Goal: Information Seeking & Learning: Learn about a topic

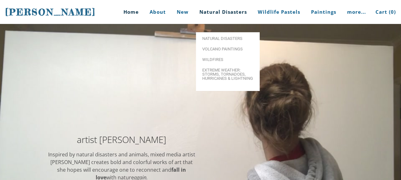
click at [217, 12] on link "Natural Disasters" at bounding box center [223, 12] width 57 height 24
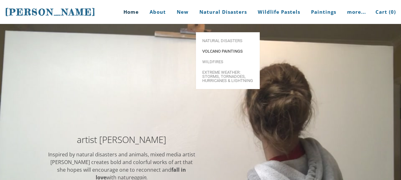
click at [216, 49] on span "Volcano paintings" at bounding box center [227, 51] width 51 height 4
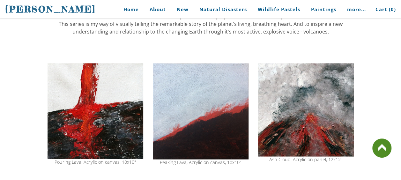
scroll to position [446, 0]
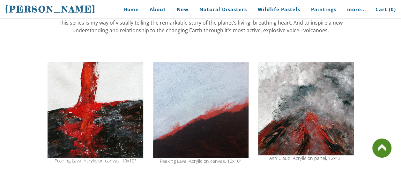
click at [95, 117] on img at bounding box center [96, 109] width 96 height 95
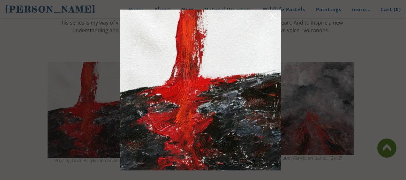
click at [275, 17] on link at bounding box center [273, 17] width 9 height 10
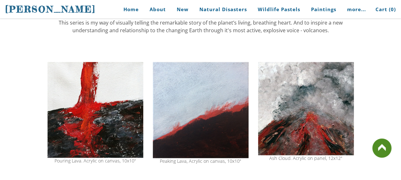
click at [310, 109] on img at bounding box center [306, 108] width 96 height 93
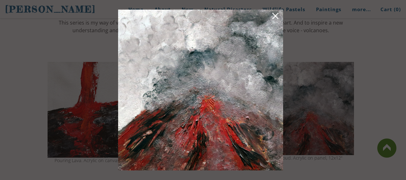
click at [273, 14] on link at bounding box center [275, 17] width 9 height 10
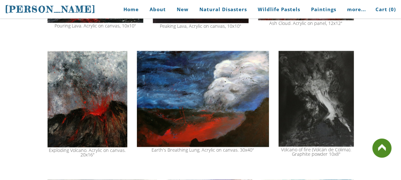
scroll to position [579, 0]
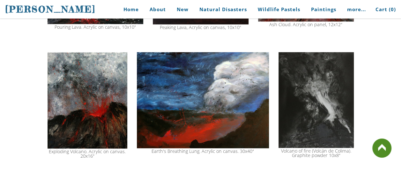
click at [79, 111] on img at bounding box center [88, 100] width 80 height 96
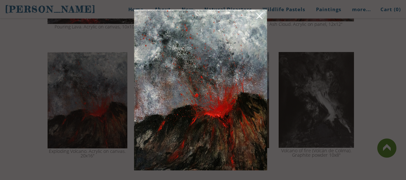
click at [265, 13] on img at bounding box center [200, 90] width 133 height 161
click at [260, 19] on link at bounding box center [259, 17] width 9 height 10
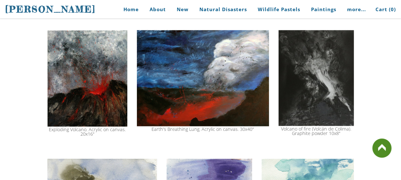
scroll to position [590, 0]
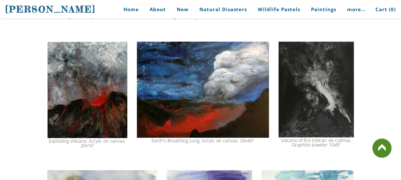
click at [224, 75] on img at bounding box center [203, 89] width 132 height 96
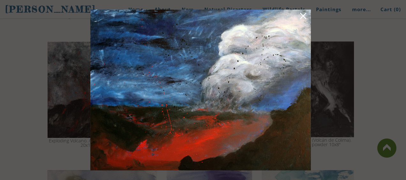
click at [308, 17] on img at bounding box center [200, 90] width 221 height 161
click at [303, 17] on link at bounding box center [303, 17] width 9 height 10
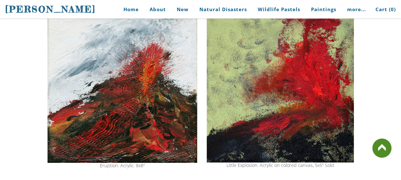
scroll to position [0, 0]
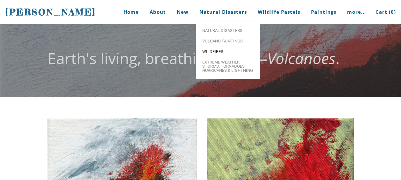
click at [217, 52] on span "Wildfires" at bounding box center [227, 51] width 51 height 4
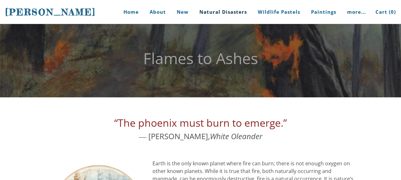
click at [223, 11] on link "Natural Disasters" at bounding box center [223, 12] width 57 height 24
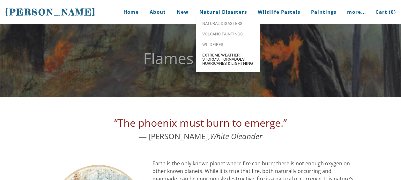
click at [213, 65] on span "Extreme Weather: Storms, Tornadoes, Hurricanes & Lightning" at bounding box center [227, 59] width 51 height 12
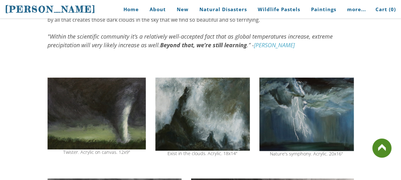
scroll to position [169, 0]
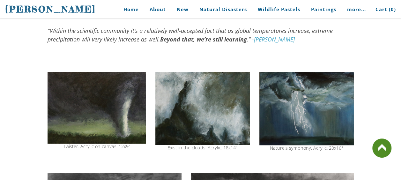
click at [115, 119] on img at bounding box center [97, 108] width 98 height 72
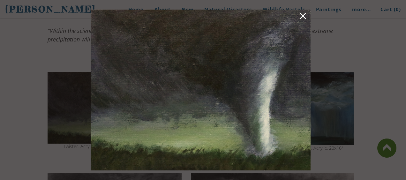
click at [304, 16] on link at bounding box center [302, 17] width 9 height 10
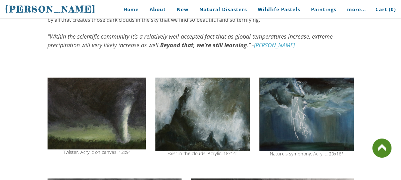
scroll to position [161, 0]
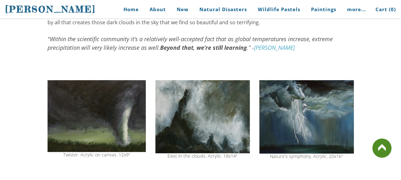
click at [2, 9] on div "Stephanie Peters Home About New Natural Disasters Wildlife Pastels Paintings Bu…" at bounding box center [200, 9] width 401 height 19
click at [13, 8] on span "[PERSON_NAME]" at bounding box center [50, 9] width 91 height 11
